Goal: Ask a question: Seek information or help from site administrators or community

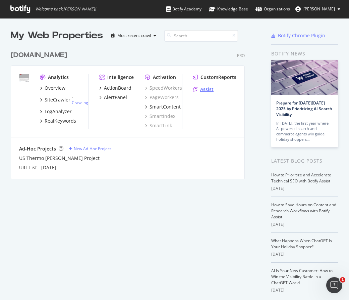
click at [205, 91] on div "Assist" at bounding box center [206, 89] width 13 height 7
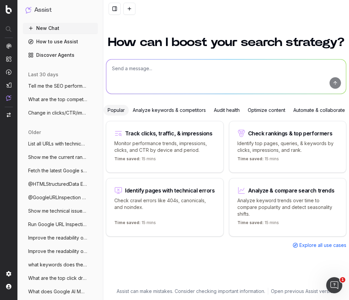
click at [193, 143] on p "Monitor performance trends, impressions, clicks, and CTR by device and period." at bounding box center [164, 146] width 101 height 13
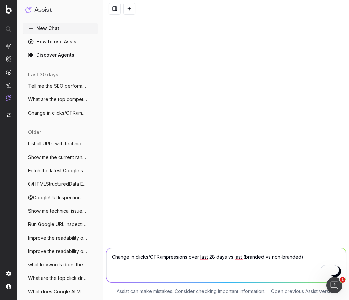
drag, startPoint x: 311, startPoint y: 257, endPoint x: 245, endPoint y: 257, distance: 66.4
click at [245, 257] on textarea "Change in clicks/CTR/impressions over last 28 days vs last (branded vs non-bran…" at bounding box center [226, 265] width 240 height 34
paste textarea "https://www.thermofisher.com/us/en/home/industrial/mass-spectrometry/proteomics…"
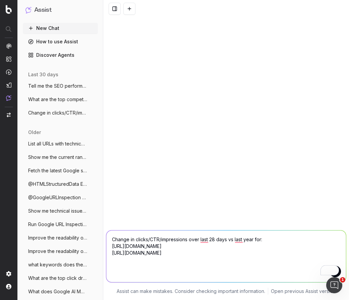
type textarea "Change in clicks/CTR/impressions over last 28 days vs last year for: https://ww…"
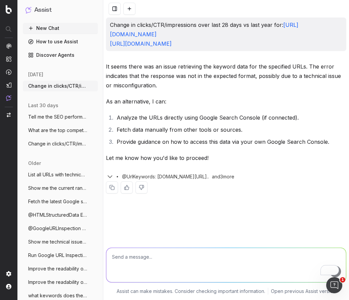
click at [111, 180] on icon "button" at bounding box center [110, 176] width 8 height 8
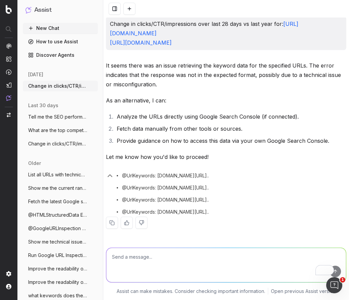
scroll to position [29, 0]
drag, startPoint x: 121, startPoint y: 174, endPoint x: 307, endPoint y: 215, distance: 189.6
click at [307, 215] on div "@UrlKeywords: www.thermofisher.com/us/en/home/industrial/mass-sp... @UrlKeyword…" at bounding box center [226, 192] width 241 height 48
copy div "@UrlKeywords: www.thermofisher.com/us/en/home/industrial/mass-sp... @UrlKeyword…"
click at [201, 256] on textarea "To enrich screen reader interactions, please activate Accessibility in Grammarl…" at bounding box center [226, 265] width 240 height 34
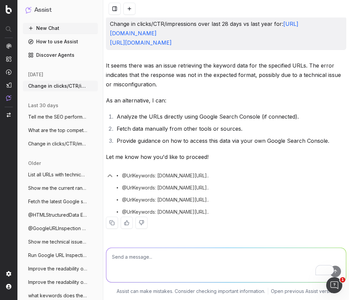
paste textarea "@UrlKeywords: www.thermofisher.com/us/en/home/industrial/mass-sp... @UrlKeyword…"
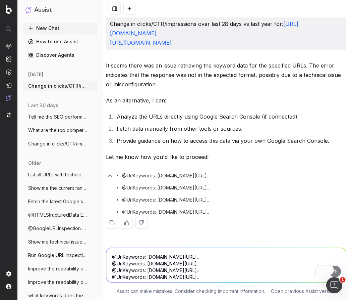
scroll to position [33, 0]
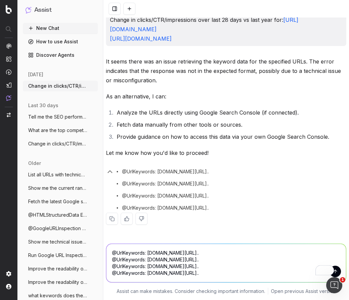
drag, startPoint x: 148, startPoint y: 253, endPoint x: 299, endPoint y: 254, distance: 150.3
click at [299, 254] on textarea "@UrlKeywords: www.thermofisher.com/us/en/home/industrial/mass-sp... @UrlKeyword…" at bounding box center [226, 263] width 240 height 38
drag, startPoint x: 148, startPoint y: 261, endPoint x: 306, endPoint y: 263, distance: 157.7
click at [306, 263] on textarea "@UrlKeywords: @UrlKeywords: www.thermofisher.com/us/en/home/industrial/mass-sp.…" at bounding box center [226, 263] width 240 height 38
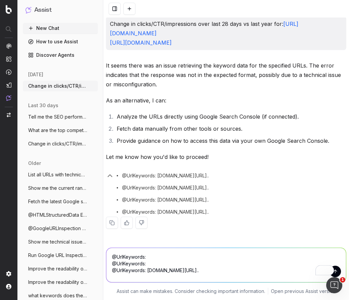
scroll to position [29, 0]
drag, startPoint x: 148, startPoint y: 271, endPoint x: 289, endPoint y: 270, distance: 140.9
click at [289, 270] on textarea "@UrlKeywords: @UrlKeywords: @UrlKeywords: www.thermofisher.com/us/en/home/life-…" at bounding box center [226, 265] width 240 height 34
click at [149, 255] on textarea "@UrlKeywords: @UrlKeywords: @UrlKeywords:" at bounding box center [226, 265] width 240 height 34
paste textarea "https://www.thermofisher.com/us/en/home/industrial/mass-spectrometry/proteomics…"
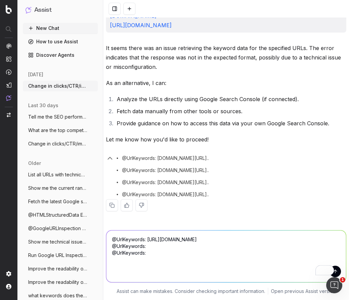
scroll to position [40, 0]
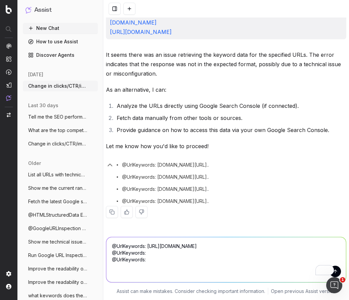
click at [184, 264] on textarea "@UrlKeywords: https://www.thermofisher.com/us/en/home/industrial/mass-spectrome…" at bounding box center [226, 259] width 240 height 45
paste textarea "https://www.thermofisher.com/us/en/home/life-science/protein-biology/protein-ma…"
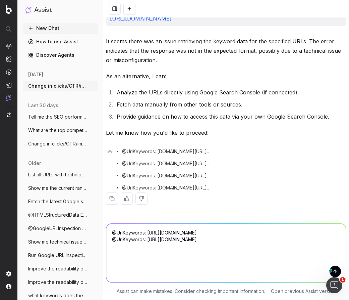
scroll to position [47, 0]
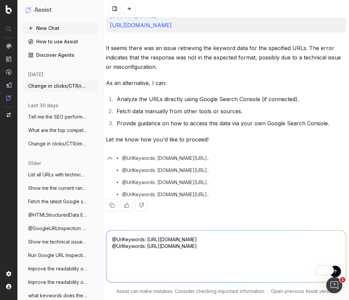
type textarea "@UrlKeywords: https://www.thermofisher.com/us/en/home/industrial/mass-spectrome…"
click at [335, 271] on button "submit" at bounding box center [335, 270] width 11 height 11
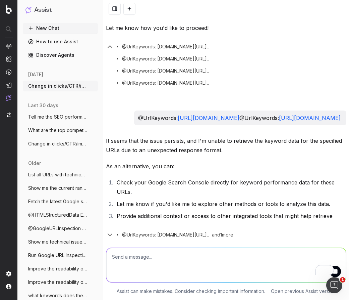
scroll to position [0, 0]
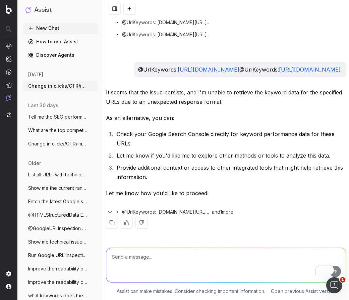
drag, startPoint x: 215, startPoint y: 40, endPoint x: 105, endPoint y: 21, distance: 111.5
click at [105, 21] on div "Change in clicks/CTR/impressions over last 28 days vs last year for: https://ww…" at bounding box center [226, 39] width 246 height 400
copy p "@UrlKeywords: https://www.thermofisher.com/us/en/home/industrial/mass-spectrome…"
click at [163, 259] on textarea "To enrich screen reader interactions, please activate Accessibility in Grammarl…" at bounding box center [226, 265] width 240 height 34
paste textarea "@UrlKeywords: https://www.thermofisher.com/us/en/home/industrial/mass-spectrome…"
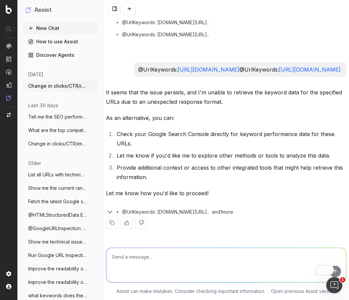
type textarea "@UrlKeywords: https://www.thermofisher.com/us/en/home/industrial/mass-spectrome…"
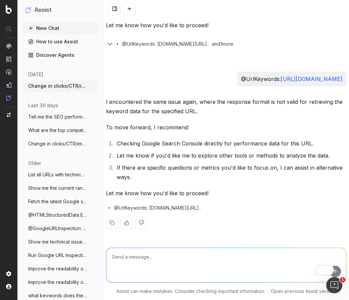
click at [54, 199] on span "Fetch the latest Google search results f" at bounding box center [57, 201] width 59 height 7
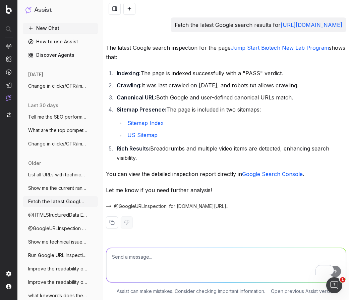
drag, startPoint x: 224, startPoint y: 24, endPoint x: 104, endPoint y: 23, distance: 120.1
click at [104, 23] on div "Fetch the latest Google search results for https://www.thermofisher.com/us/en/h…" at bounding box center [226, 127] width 246 height 221
copy p "Fetch the latest Google search results for"
click at [54, 30] on button "New Chat" at bounding box center [60, 28] width 75 height 11
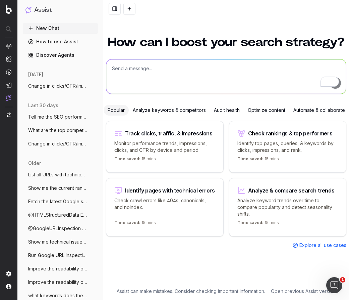
click at [150, 76] on textarea "To enrich screen reader interactions, please activate Accessibility in Grammarl…" at bounding box center [226, 76] width 240 height 34
paste textarea "Fetch the latest Google search results for"
click at [209, 70] on textarea "Fetch the latest Google search results for" at bounding box center [226, 76] width 240 height 34
paste textarea "https://www.thermofisher.com/us/en/home/industrial/mass-spectrometry/proteomics…"
type textarea "Fetch the latest Google search results for https://www.thermofisher.com/us/en/h…"
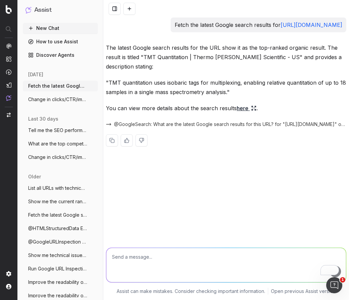
click at [240, 113] on link "here" at bounding box center [247, 107] width 20 height 9
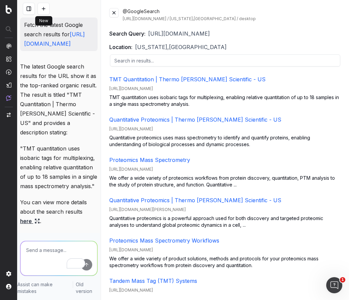
click at [46, 6] on button at bounding box center [44, 9] width 12 height 12
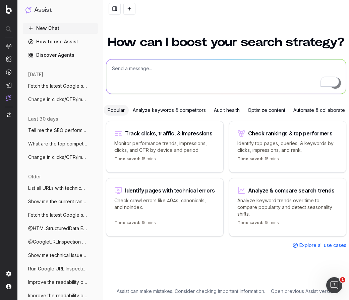
click at [171, 111] on div "Analyze keywords & competitors" at bounding box center [169, 110] width 81 height 11
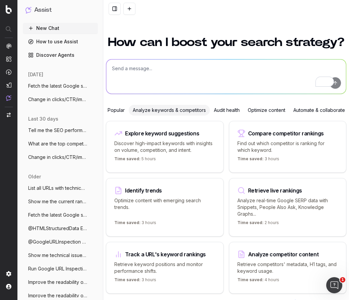
scroll to position [42, 0]
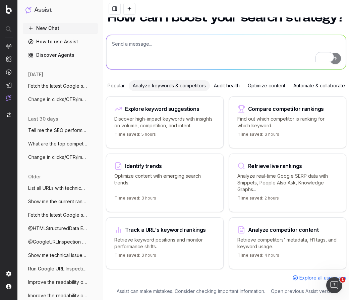
click at [258, 173] on p "Analyze real-time Google SERP data with Snippets, People Also Ask, Knowledge Gr…" at bounding box center [287, 182] width 101 height 20
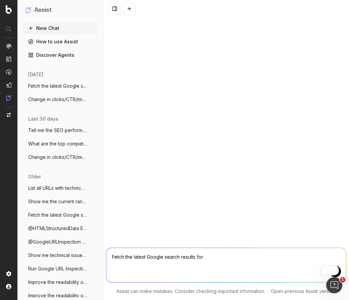
paste textarea "https://www.thermofisher.com/us/en/home/industrial/mass-spectrometry/proteomics…"
type textarea "Fetch the latest Google search results for https://www.thermofisher.com/us/en/h…"
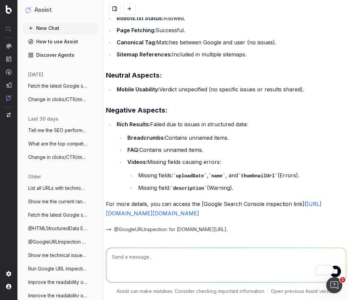
scroll to position [114, 0]
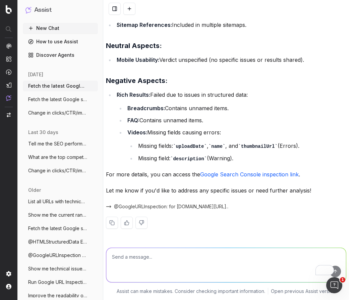
scroll to position [137, 0]
click at [154, 260] on textarea "To enrich screen reader interactions, please activate Accessibility in Grammarl…" at bounding box center [226, 265] width 240 height 34
type textarea "Fetch clicks, impressions, CTR, and Position for last 90 days vs previous year …"
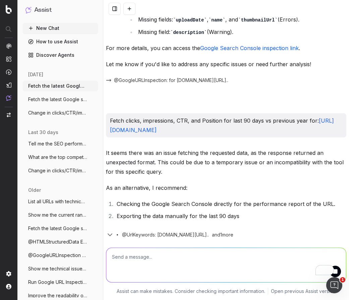
scroll to position [311, 0]
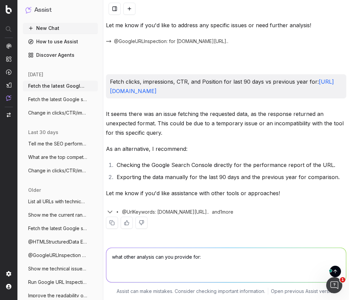
type textarea "what other analysis can you provide for: https://www.thermofisher.com/us/en/hom…"
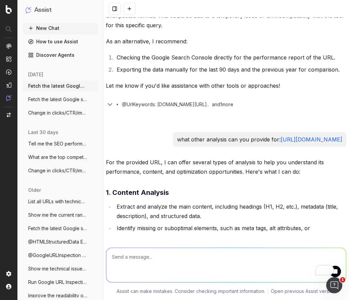
scroll to position [447, 0]
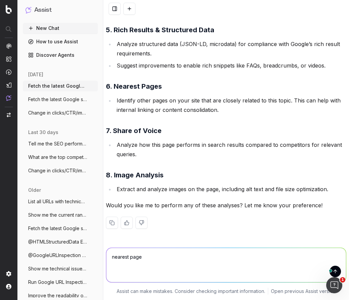
type textarea "nearest pages"
